Goal: Find contact information: Obtain details needed to contact an individual or organization

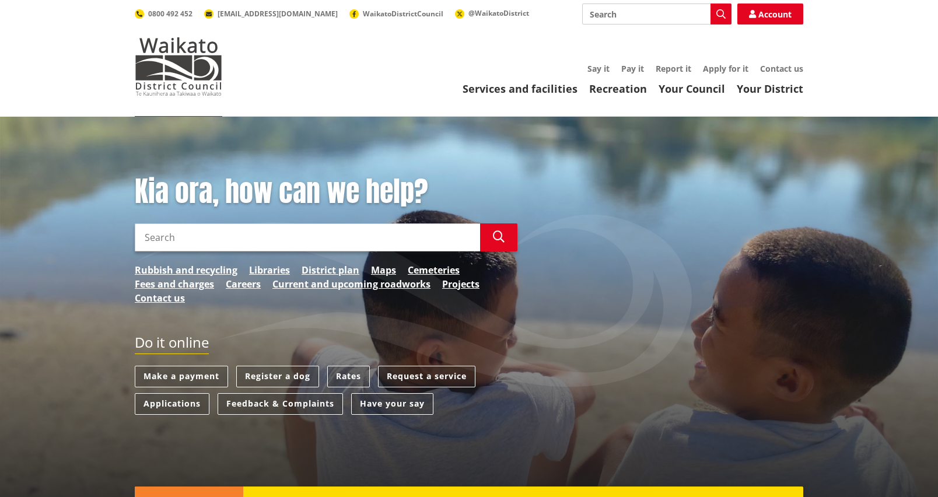
click at [777, 65] on link "Contact us" at bounding box center [781, 68] width 43 height 11
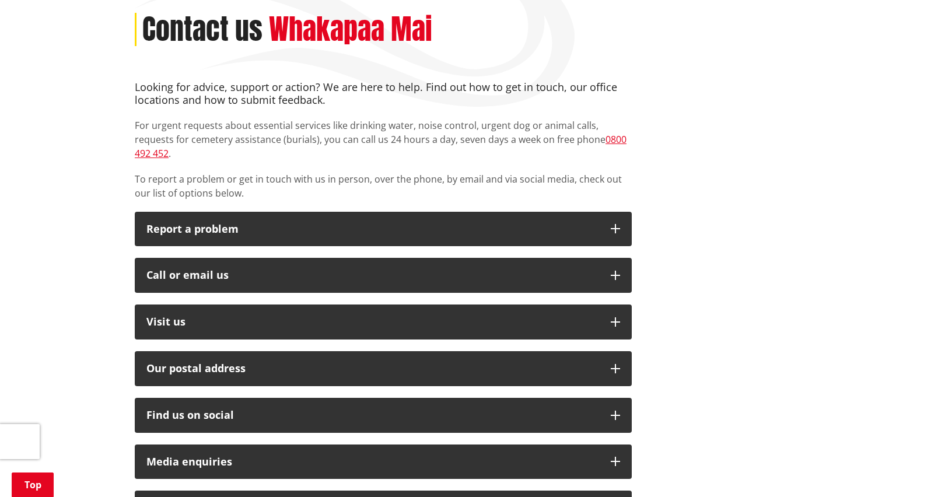
scroll to position [175, 0]
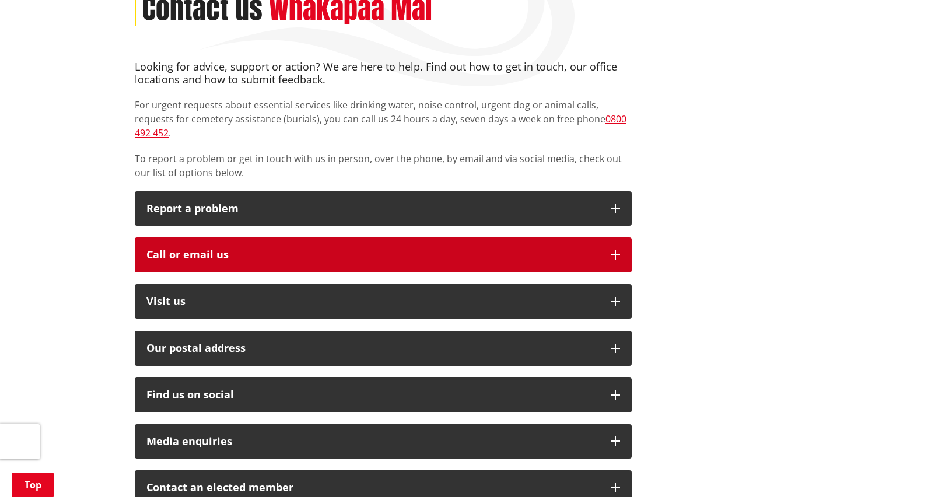
click at [338, 249] on div "Call or email us" at bounding box center [372, 255] width 453 height 12
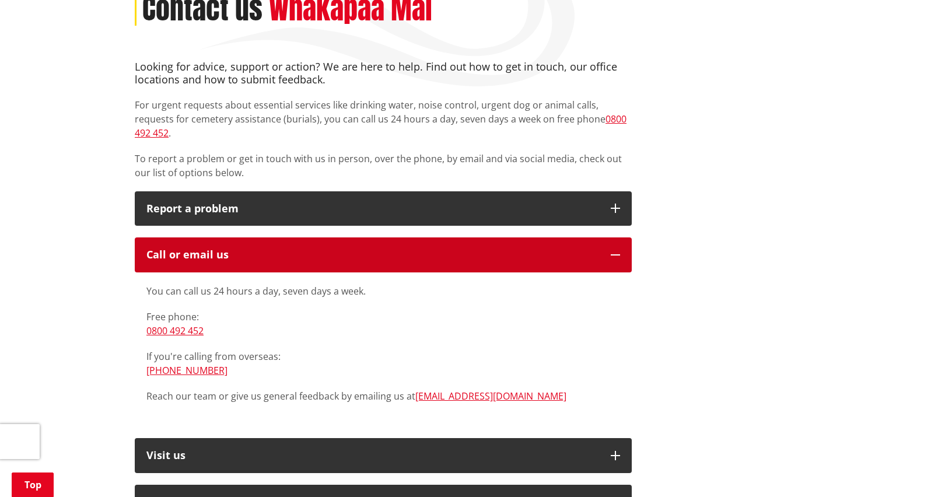
scroll to position [233, 0]
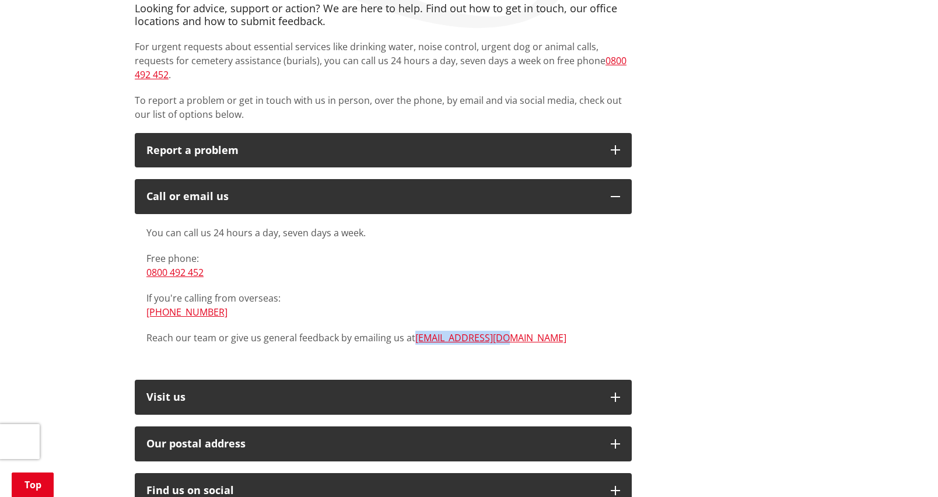
drag, startPoint x: 499, startPoint y: 325, endPoint x: 414, endPoint y: 328, distance: 85.2
click at [414, 331] on p "Reach our team or give us general feedback by emailing us at info@waidc.govt.nz" at bounding box center [383, 338] width 474 height 14
copy link "[EMAIL_ADDRESS][DOMAIN_NAME]"
